Goal: Task Accomplishment & Management: Manage account settings

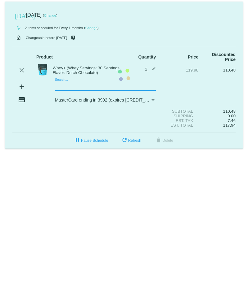
click at [61, 88] on mat-card "[DATE] [DATE] ( Change ) autorenew 2 items scheduled for Every 1 months ( Chang…" at bounding box center [124, 75] width 238 height 147
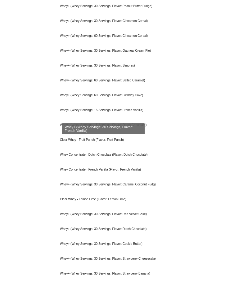
scroll to position [402, 0]
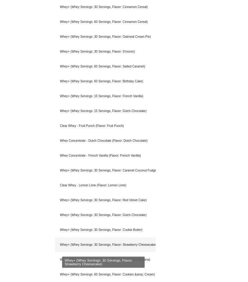
type input "whey"
click at [95, 244] on div "Whey+ (Whey Servings: 30 Servings, Flavor: Strawberry Cheesecake)" at bounding box center [105, 245] width 101 height 15
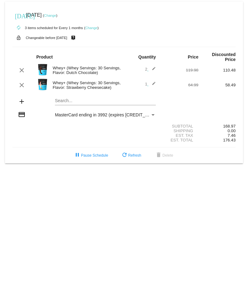
click at [154, 68] on mat-icon "edit" at bounding box center [151, 70] width 7 height 7
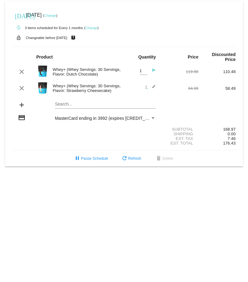
type input "1"
click at [145, 73] on input "1" at bounding box center [143, 71] width 8 height 5
click at [153, 70] on mat-icon "send" at bounding box center [151, 71] width 7 height 7
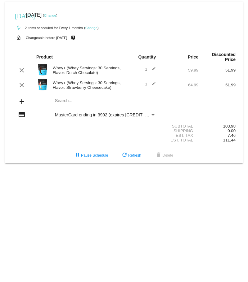
click at [56, 14] on link "Change" at bounding box center [50, 16] width 12 height 4
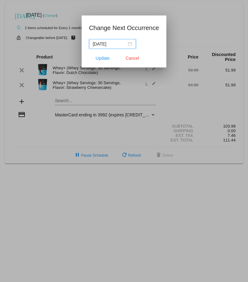
click at [130, 44] on div "[DATE]" at bounding box center [112, 44] width 39 height 7
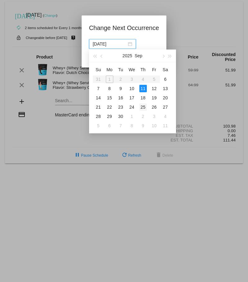
click at [143, 108] on div "25" at bounding box center [142, 107] width 7 height 7
type input "[DATE]"
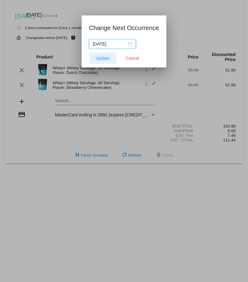
click at [103, 56] on span "Update" at bounding box center [102, 58] width 14 height 5
